Goal: Check status: Check status

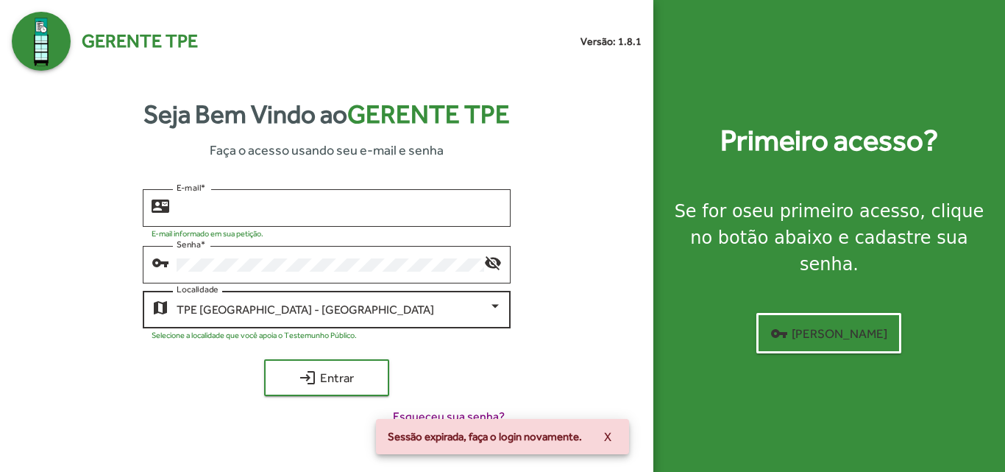
type input "**********"
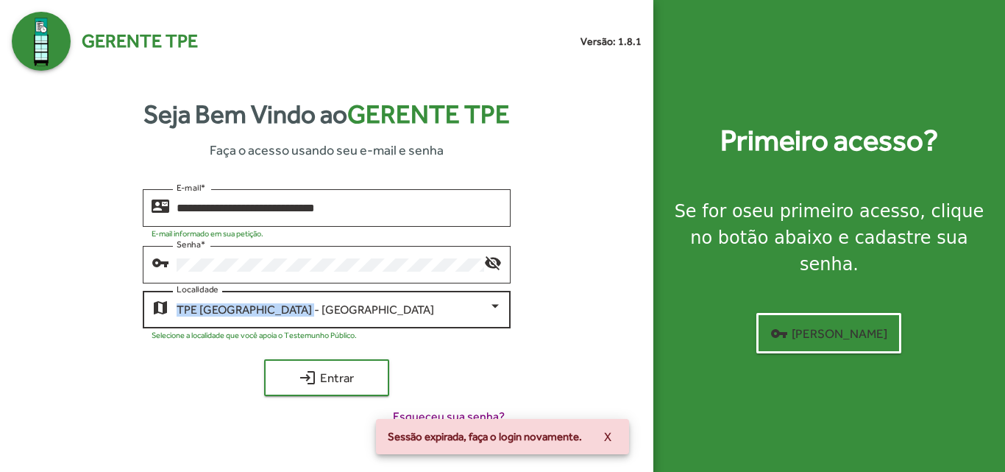
click at [307, 302] on div "TPE [GEOGRAPHIC_DATA] - Centro Localidade" at bounding box center [339, 308] width 325 height 40
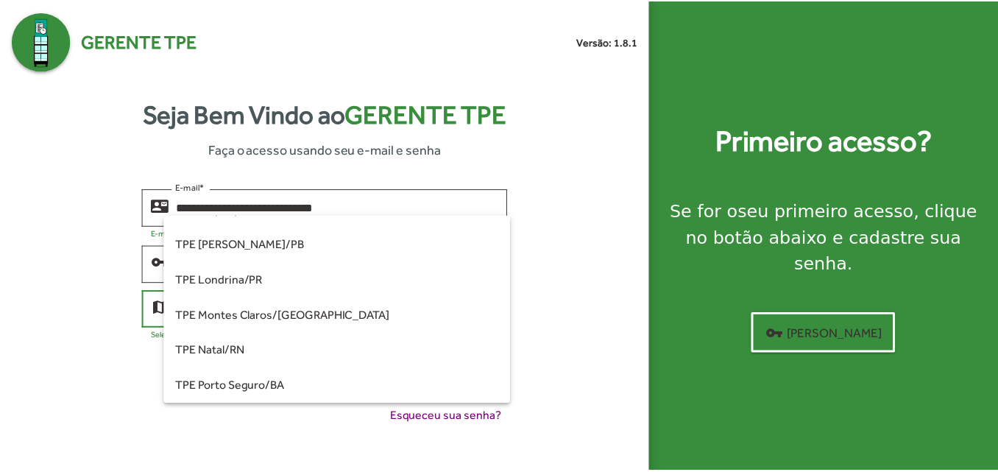
scroll to position [118, 0]
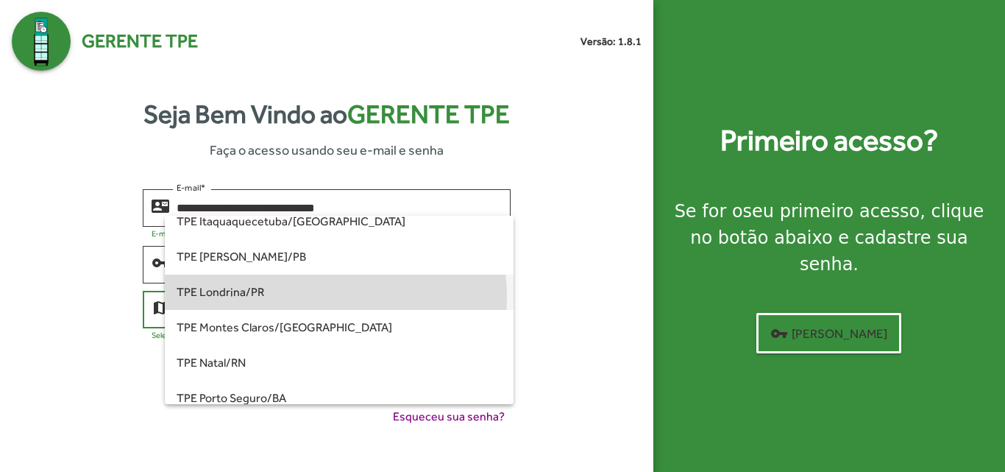
click at [325, 296] on span "TPE Londrina/PR" at bounding box center [339, 292] width 325 height 35
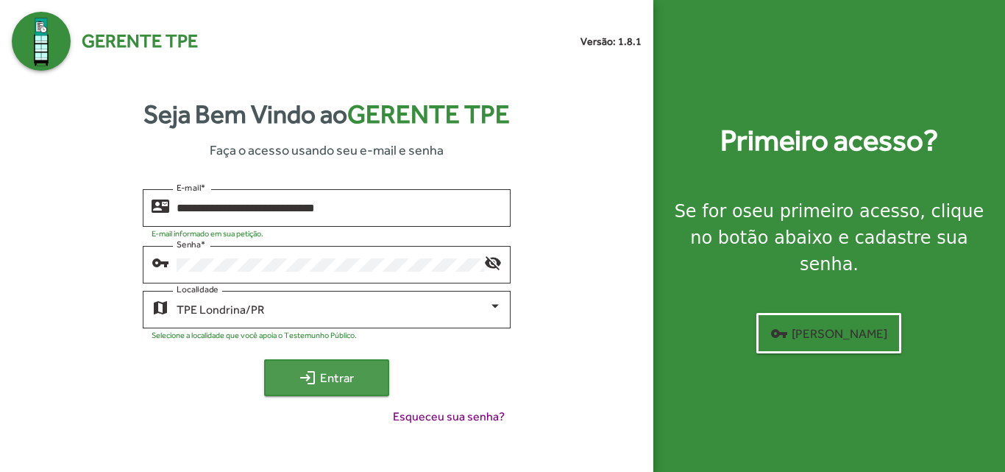
click at [351, 386] on span "login Entrar" at bounding box center [326, 377] width 99 height 26
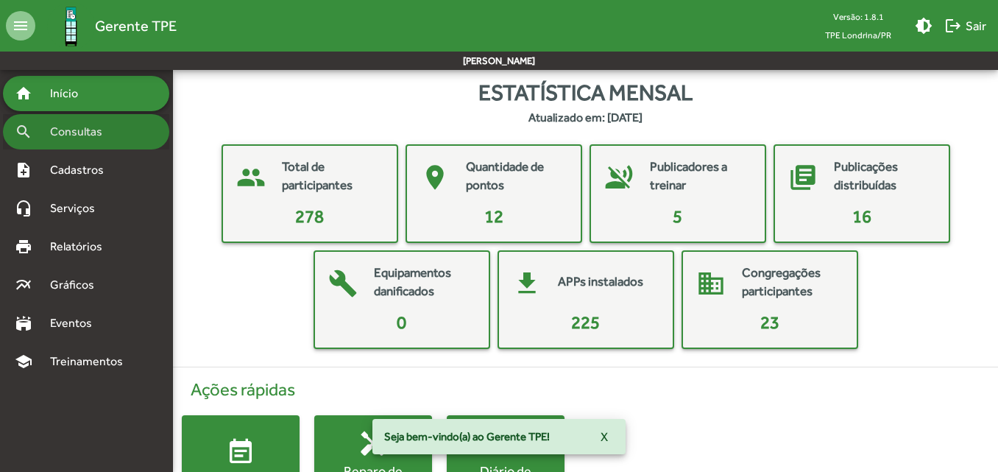
click at [104, 140] on span "Consultas" at bounding box center [81, 132] width 80 height 18
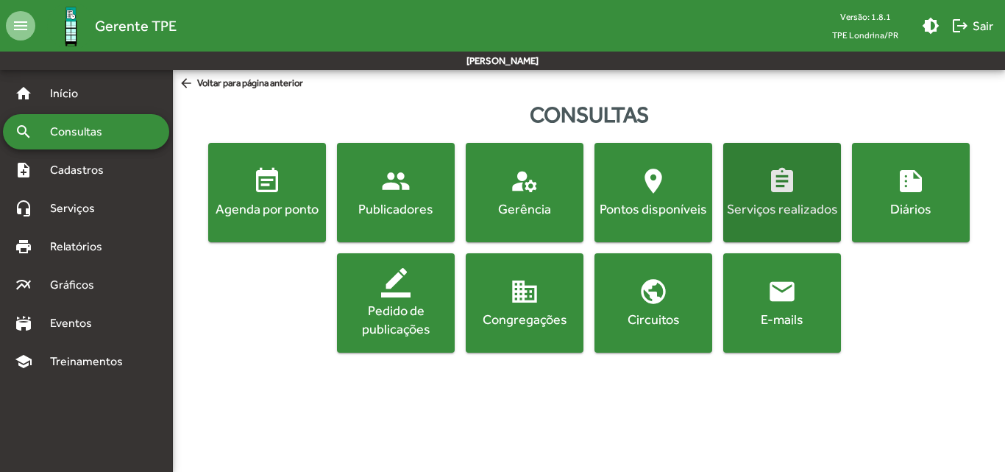
click at [764, 208] on div "Serviços realizados" at bounding box center [782, 208] width 112 height 18
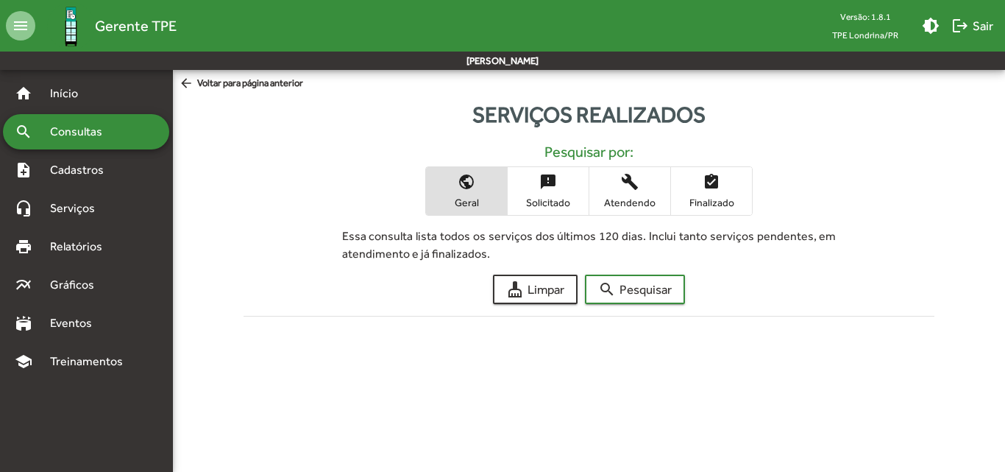
click at [541, 201] on span "Solicitado" at bounding box center [549, 202] width 74 height 13
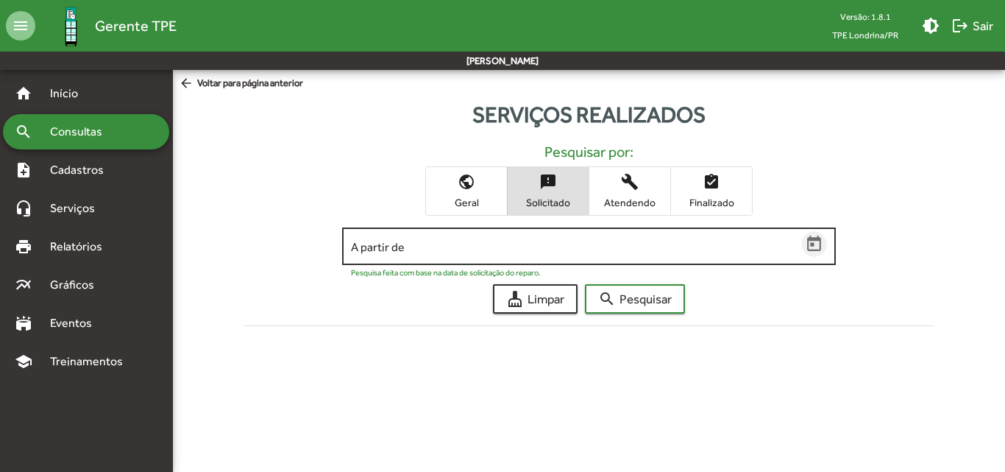
click at [815, 242] on icon "Open calendar" at bounding box center [814, 244] width 19 height 19
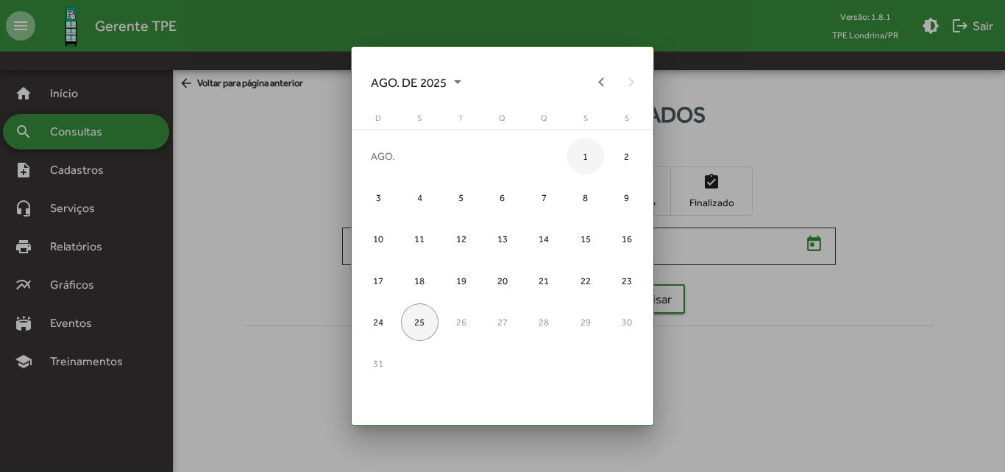
click at [582, 159] on div "1" at bounding box center [586, 157] width 38 height 38
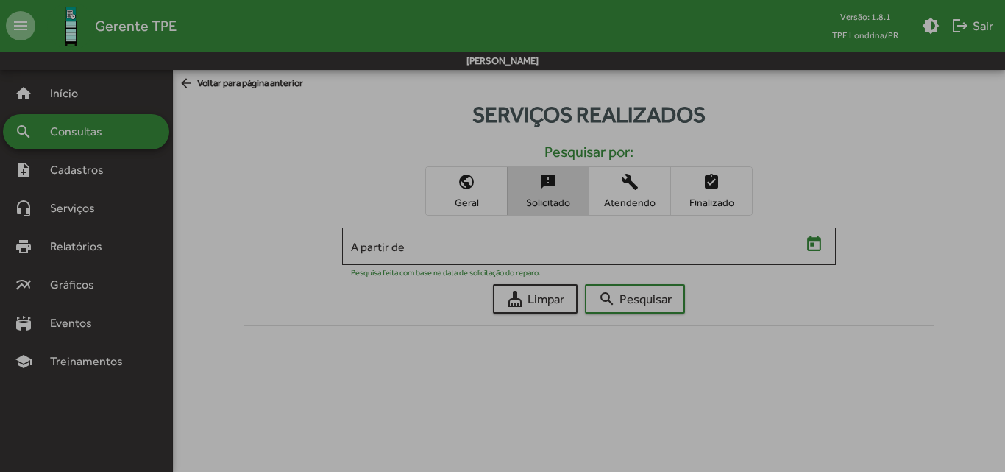
type input "**********"
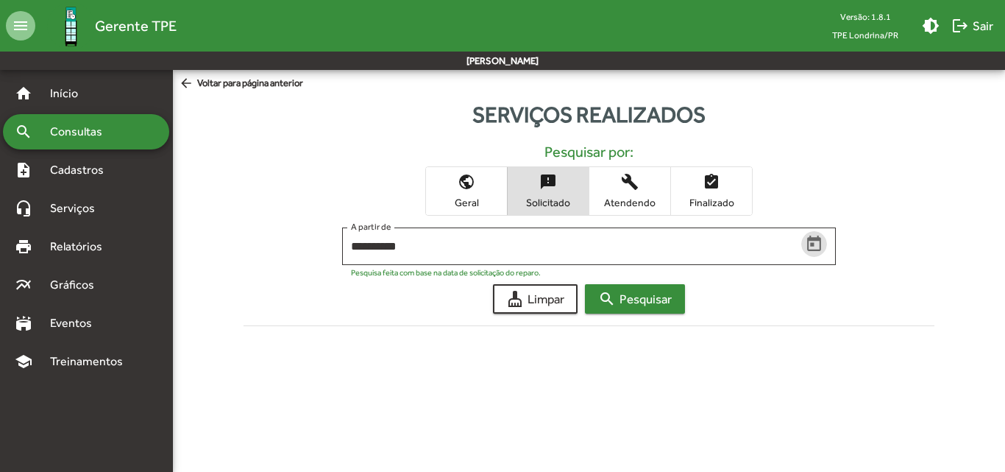
click at [626, 298] on span "search Pesquisar" at bounding box center [635, 299] width 74 height 26
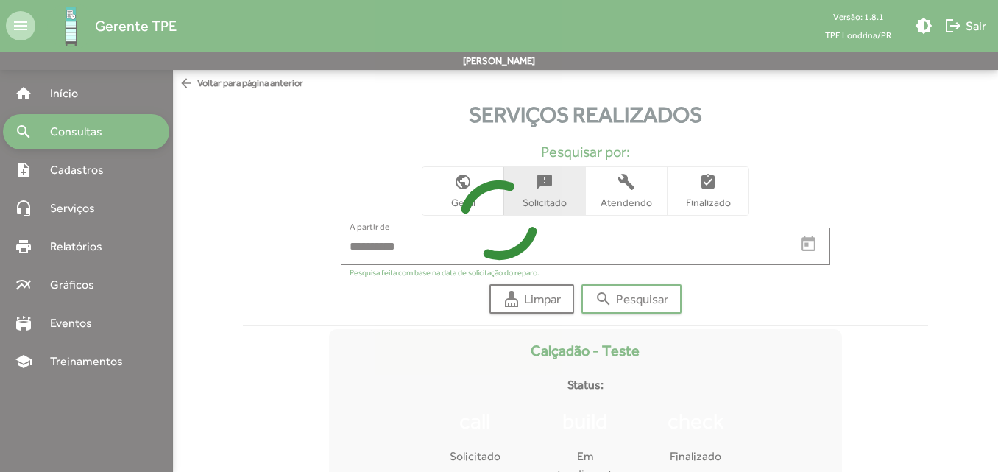
click at [364, 155] on div at bounding box center [499, 236] width 998 height 472
click at [55, 132] on div at bounding box center [499, 236] width 998 height 472
click at [109, 46] on div at bounding box center [499, 236] width 998 height 472
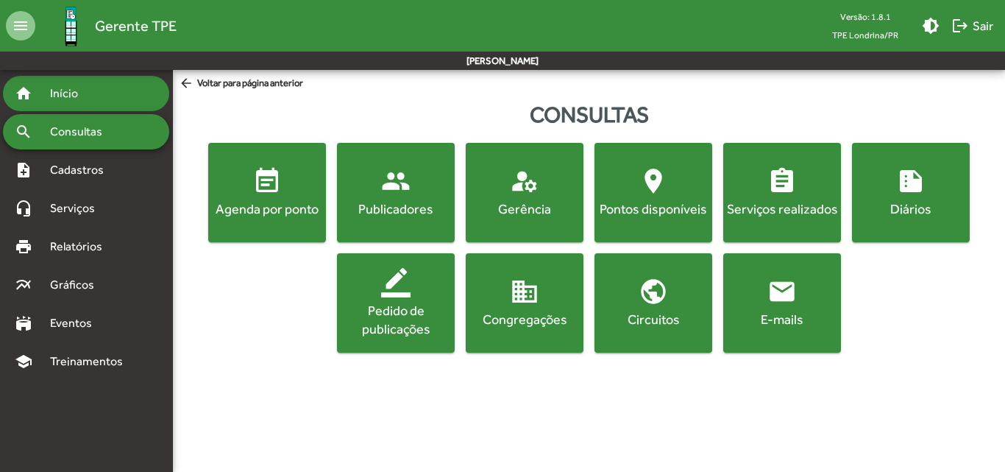
click at [91, 88] on span "Início" at bounding box center [70, 94] width 58 height 18
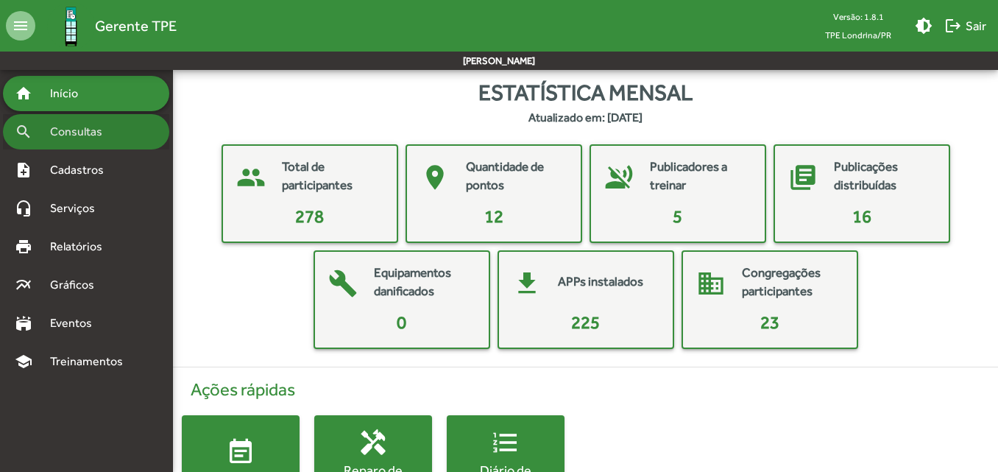
click at [106, 140] on span "Consultas" at bounding box center [81, 132] width 80 height 18
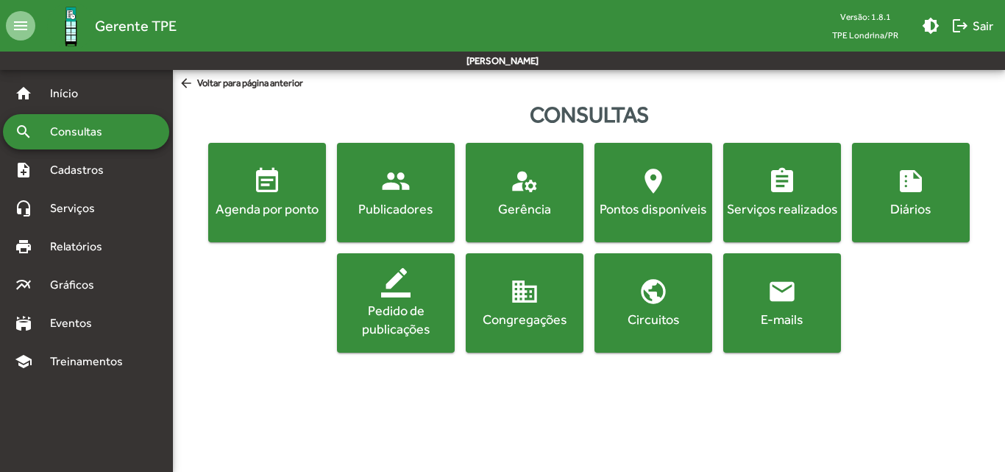
click at [1005, 0] on html "menu Gerente TPE Versão: 1.8.1 TPE Londrina/PR brightness_medium logout Sair [P…" at bounding box center [502, 185] width 1005 height 370
click at [907, 334] on div "event_note Agenda por ponto people Publicadores manage_accounts Gerência locati…" at bounding box center [589, 248] width 827 height 210
